Goal: Information Seeking & Learning: Learn about a topic

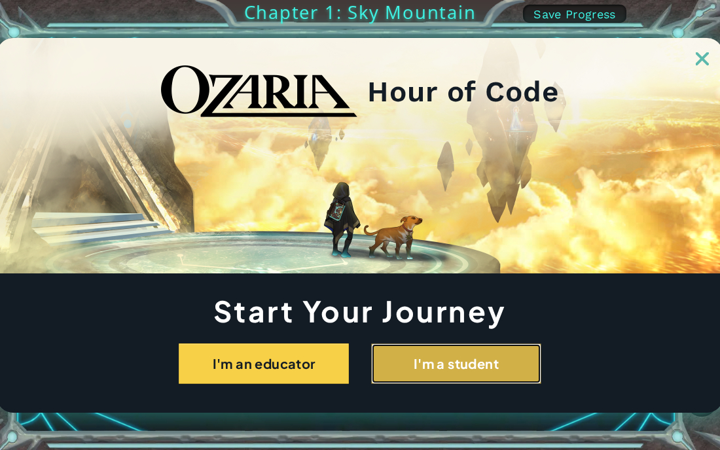
click at [410, 372] on button "I'm a student" at bounding box center [456, 364] width 170 height 41
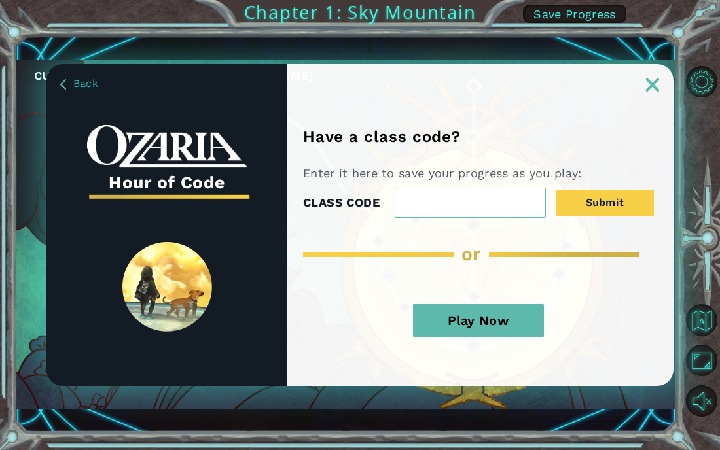
click at [474, 323] on button "Play Now" at bounding box center [478, 320] width 131 height 33
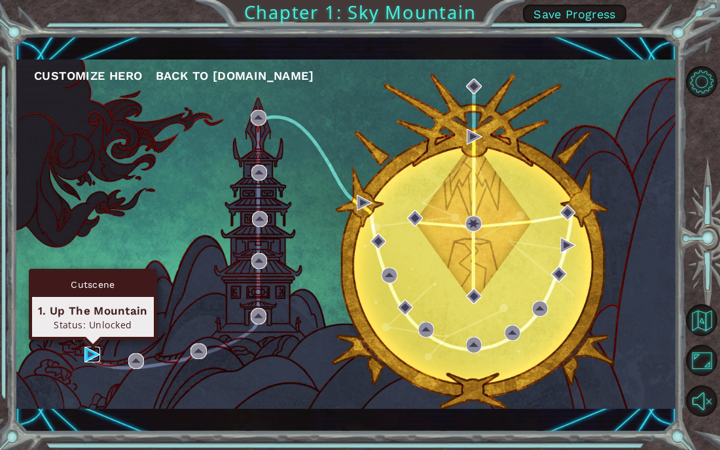
click at [88, 354] on img at bounding box center [92, 355] width 16 height 16
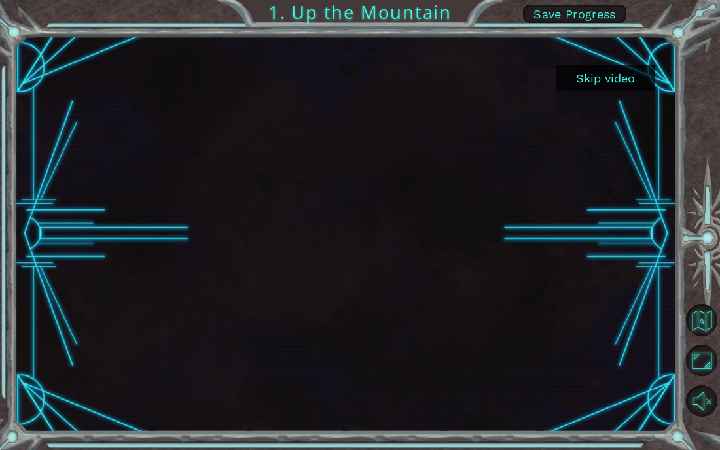
click at [586, 78] on button "Skip video" at bounding box center [605, 78] width 98 height 26
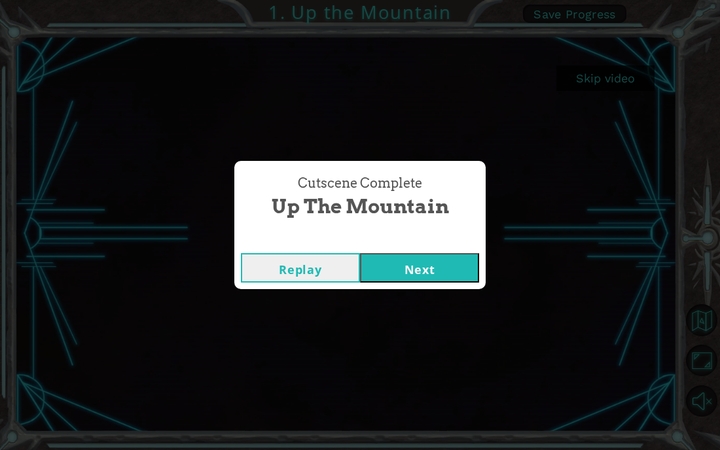
click at [421, 260] on button "Next" at bounding box center [419, 267] width 119 height 29
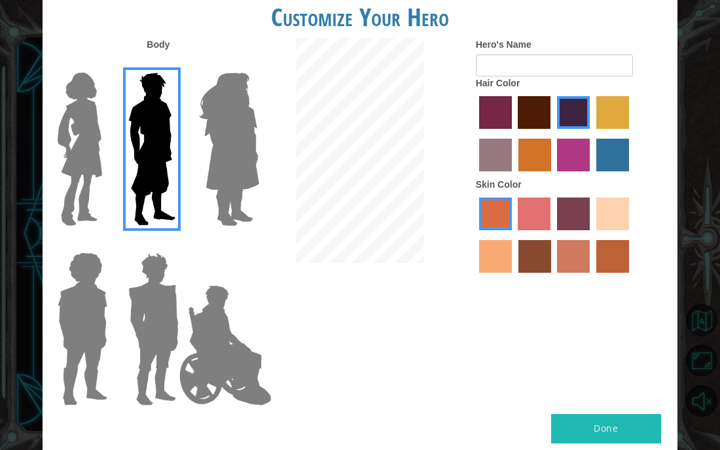
click at [208, 318] on img at bounding box center [225, 345] width 103 height 131
click at [244, 244] on input "Hero Jamie" at bounding box center [244, 244] width 0 height 0
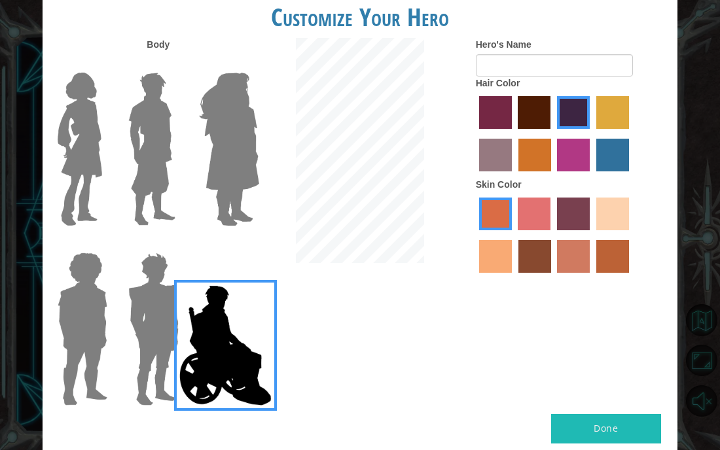
click at [126, 306] on img at bounding box center [153, 329] width 61 height 164
click at [174, 244] on input "Hero Garnet" at bounding box center [174, 244] width 0 height 0
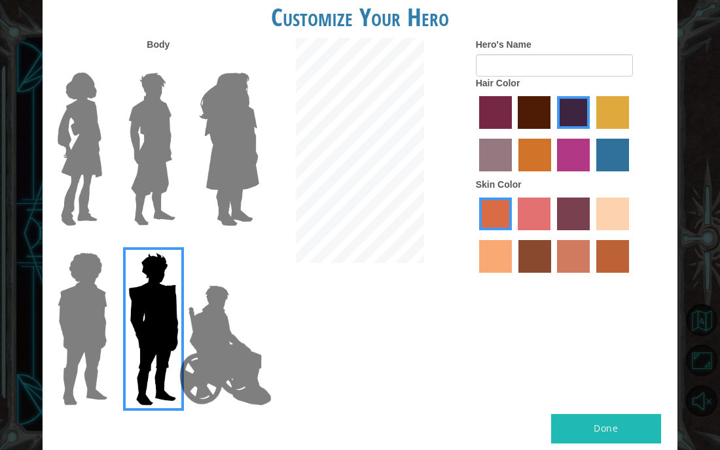
click at [96, 299] on img at bounding box center [82, 329] width 60 height 164
click at [103, 244] on input "Hero Steven" at bounding box center [103, 244] width 0 height 0
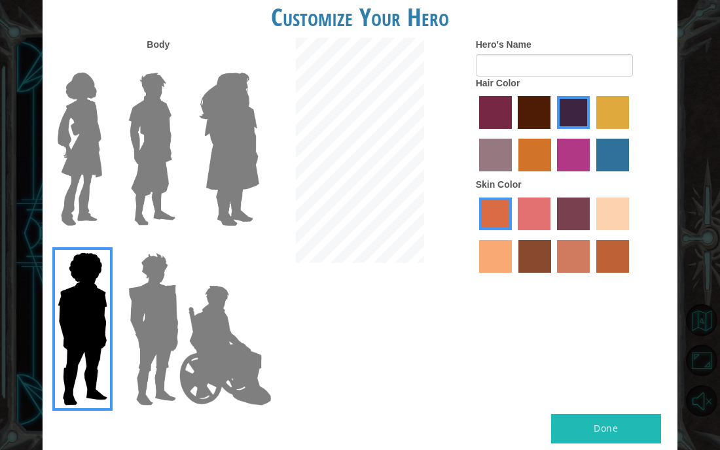
click at [143, 191] on img at bounding box center [152, 149] width 58 height 164
click at [174, 64] on input "Hero Lars" at bounding box center [174, 64] width 0 height 0
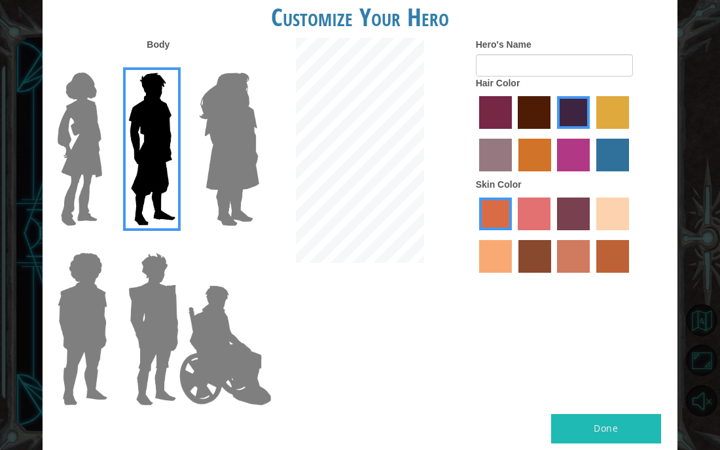
click at [525, 113] on label "maroon hair color" at bounding box center [534, 112] width 33 height 33
click at [514, 133] on input "maroon hair color" at bounding box center [514, 133] width 0 height 0
click at [563, 115] on label "hot purple hair color" at bounding box center [573, 112] width 33 height 33
click at [552, 133] on input "hot purple hair color" at bounding box center [552, 133] width 0 height 0
click at [520, 65] on input "Hero's Name" at bounding box center [554, 65] width 157 height 22
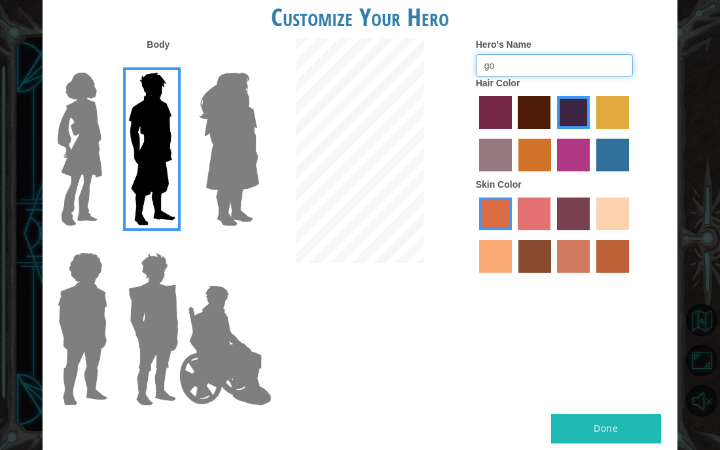
type input "g"
click at [548, 243] on label "karma skin color" at bounding box center [534, 256] width 33 height 33
click at [514, 277] on input "karma skin color" at bounding box center [514, 277] width 0 height 0
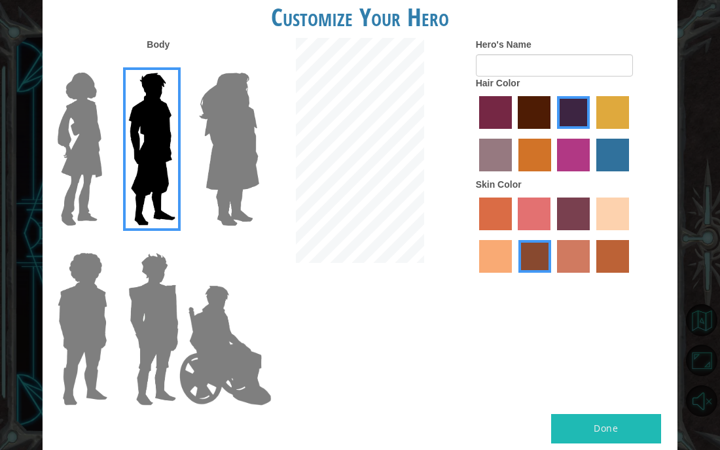
click at [572, 255] on label "burning sand skin color" at bounding box center [573, 256] width 33 height 33
click at [553, 277] on input "burning sand skin color" at bounding box center [553, 277] width 0 height 0
click at [606, 258] on label "smoke tree skin color" at bounding box center [612, 256] width 33 height 33
click at [592, 277] on input "smoke tree skin color" at bounding box center [592, 277] width 0 height 0
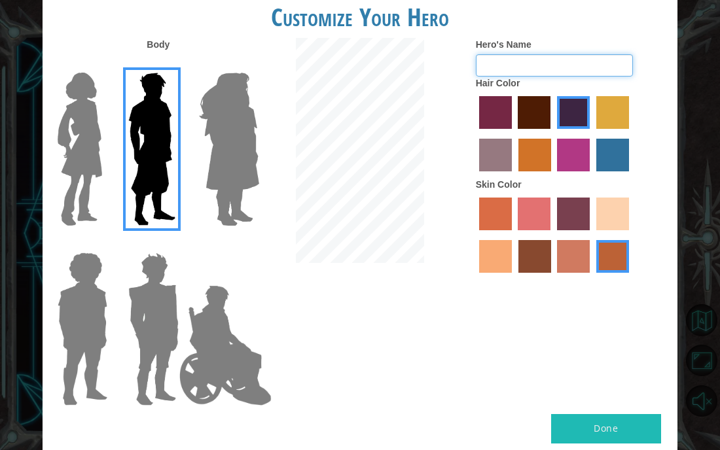
click at [522, 67] on input "Hero's Name" at bounding box center [554, 65] width 157 height 22
type input "k"
type input "b"
type input "bumblebee"
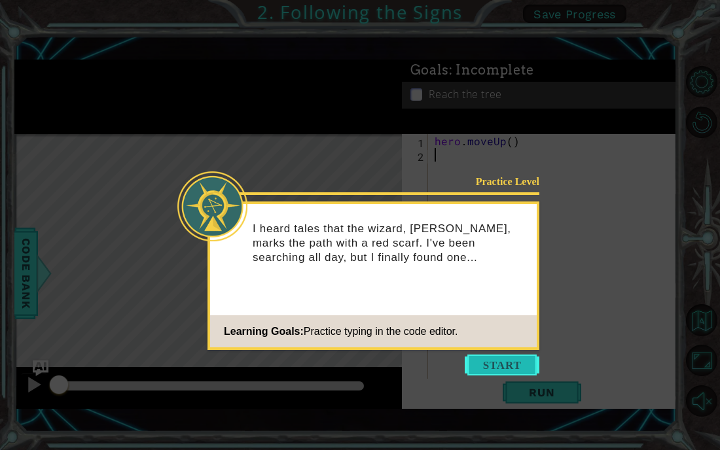
click at [510, 373] on button "Start" at bounding box center [502, 365] width 75 height 21
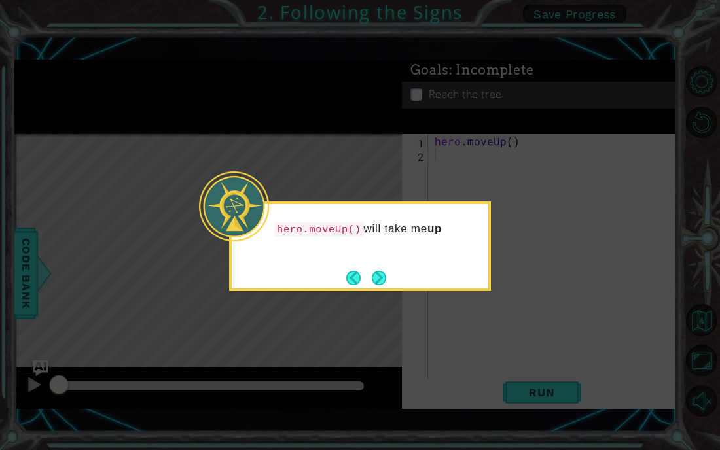
click at [434, 240] on div "hero.moveUp() will take me up" at bounding box center [360, 235] width 256 height 52
click at [376, 268] on footer at bounding box center [366, 278] width 40 height 20
click at [375, 287] on footer at bounding box center [366, 278] width 40 height 20
click at [376, 279] on button "Next" at bounding box center [379, 278] width 14 height 14
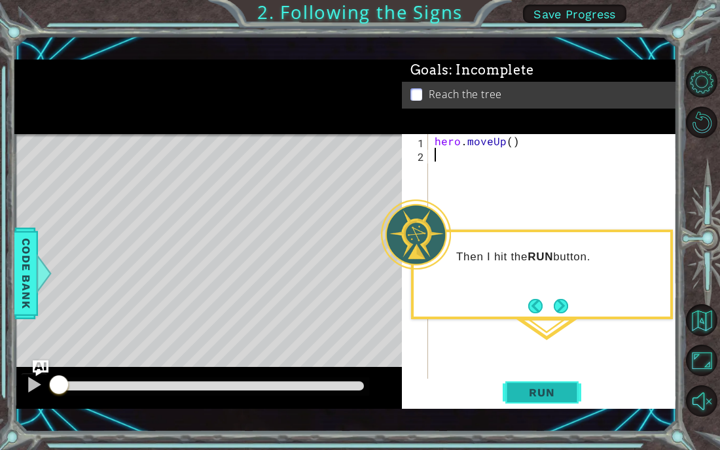
click at [516, 392] on span "Run" at bounding box center [542, 392] width 52 height 13
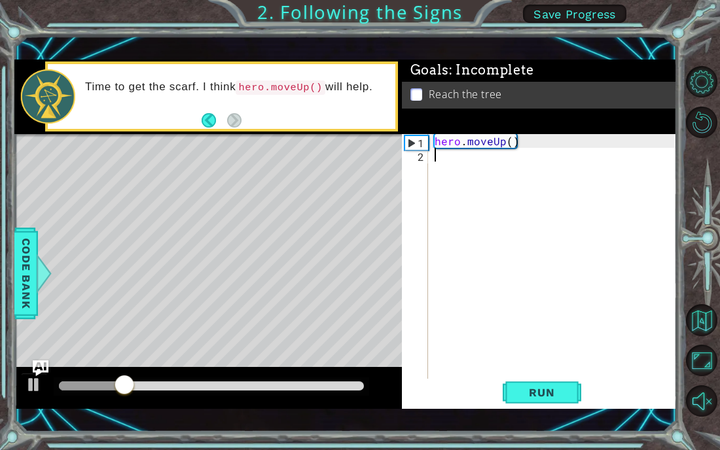
drag, startPoint x: 515, startPoint y: 392, endPoint x: 539, endPoint y: 350, distance: 48.4
click at [498, 334] on div "1 2 hero . moveUp ( ) ההההההההההההההההההההההההההההההההההההההההההההההההההההההההה…" at bounding box center [539, 271] width 275 height 275
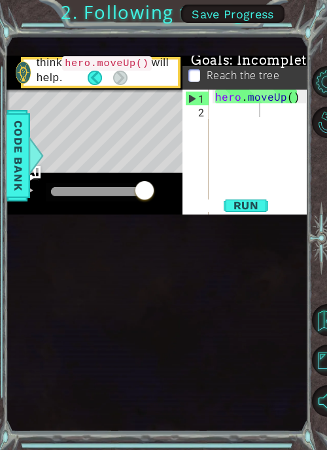
drag, startPoint x: 145, startPoint y: 341, endPoint x: -183, endPoint y: 323, distance: 328.3
click at [0, 323] on html "1 ההההההההההההההההההההההההההההההההההההההההההההההההההההההההההההההההההההההההההההה…" at bounding box center [163, 225] width 327 height 450
